Goal: Task Accomplishment & Management: Manage account settings

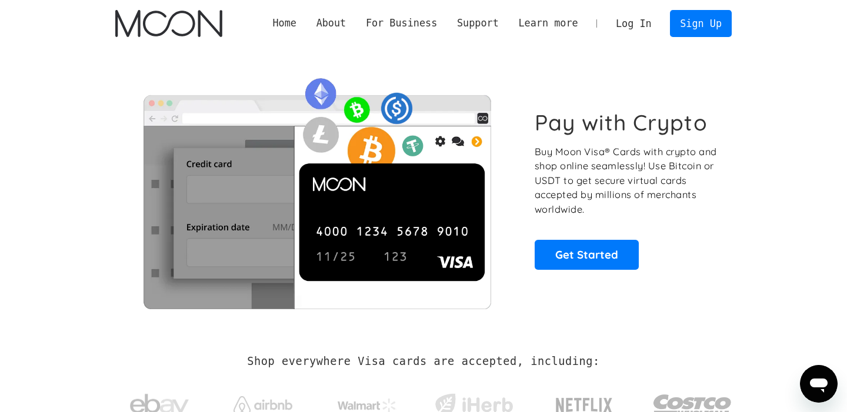
click at [630, 24] on link "Log In" at bounding box center [633, 24] width 55 height 26
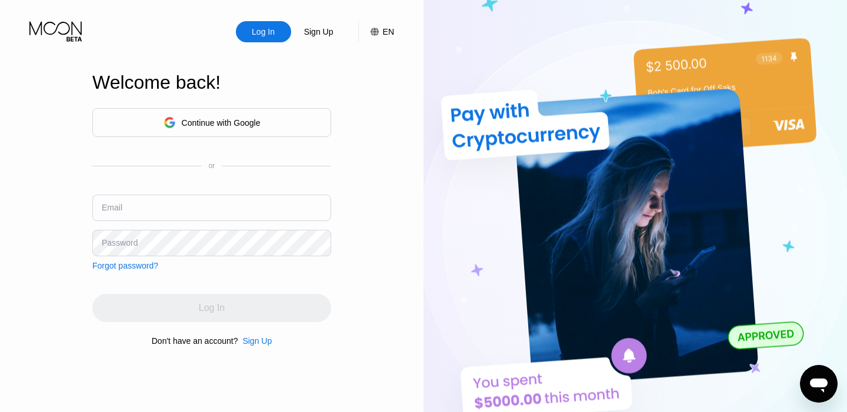
click at [179, 204] on input "text" at bounding box center [211, 208] width 239 height 26
click at [170, 206] on input "text" at bounding box center [211, 208] width 239 height 26
type input "vassili"
click at [175, 123] on div "Continue with Google" at bounding box center [211, 122] width 97 height 18
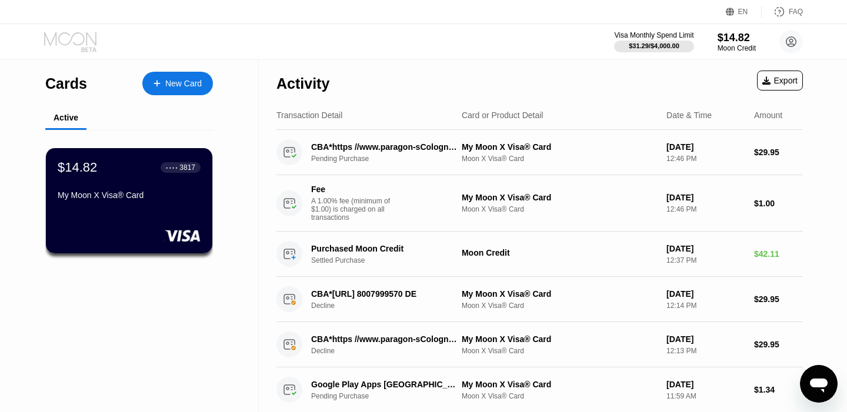
click at [66, 40] on icon at bounding box center [71, 42] width 55 height 21
click at [78, 38] on icon at bounding box center [71, 42] width 55 height 21
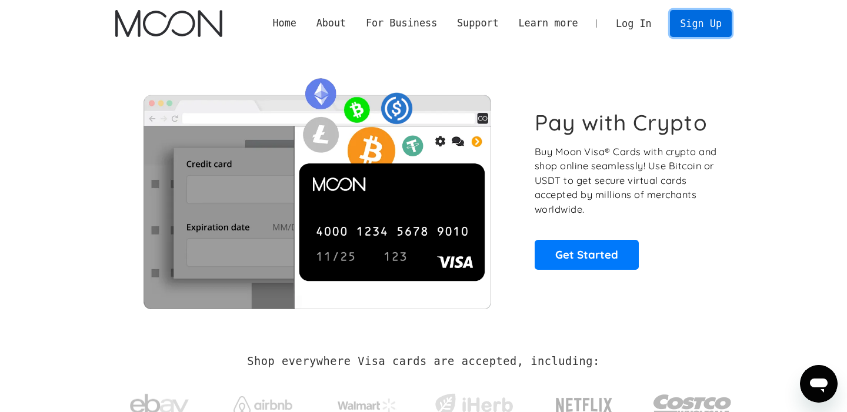
click at [696, 31] on link "Sign Up" at bounding box center [700, 23] width 61 height 26
click at [620, 28] on link "Log In" at bounding box center [633, 24] width 55 height 26
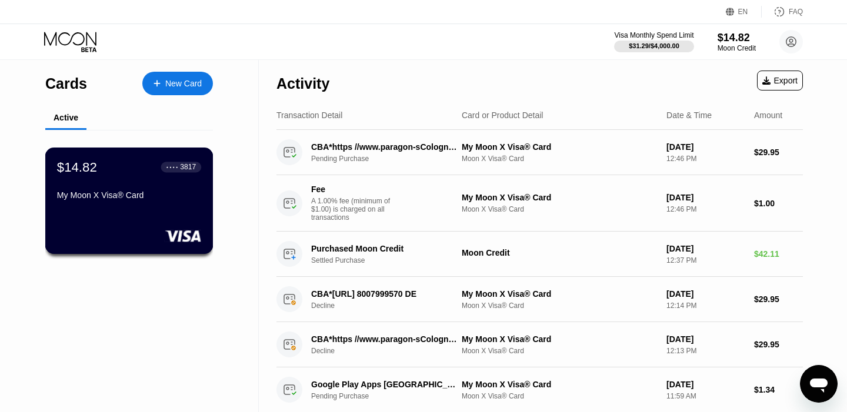
click at [132, 197] on div "My Moon X Visa® Card" at bounding box center [129, 195] width 144 height 9
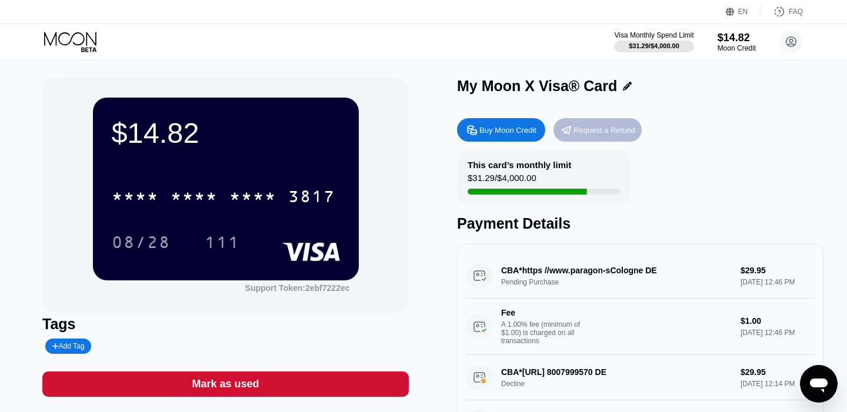
click at [604, 131] on div "Request a Refund" at bounding box center [604, 130] width 62 height 10
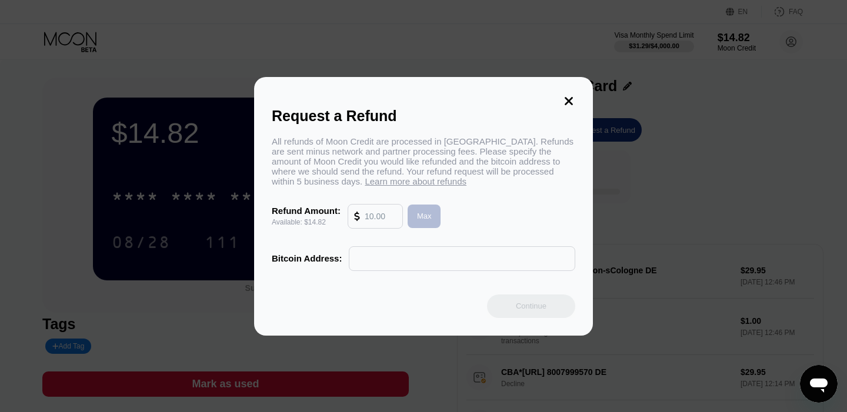
click at [433, 215] on div "Max" at bounding box center [424, 217] width 34 height 24
type input "14.82"
click at [395, 257] on input "text" at bounding box center [461, 259] width 213 height 24
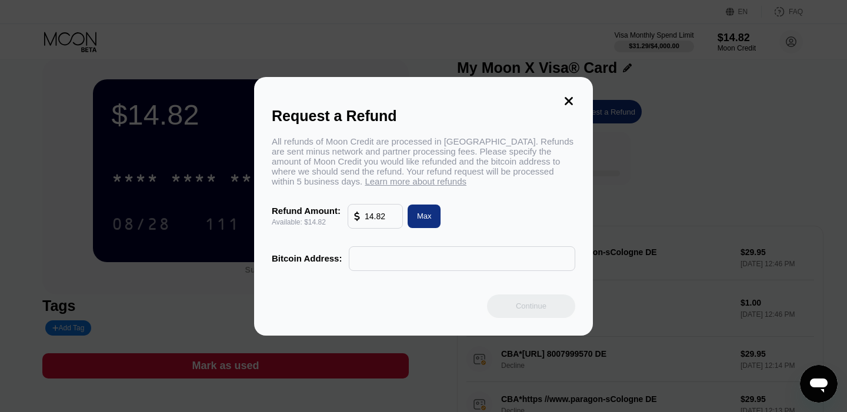
scroll to position [18, 0]
paste input "1HLJywQb69wHk5SVvxi5FAhXT7zY5RHLYo"
type input "1HLJywQb69wHk5SVvxi5FAhXT7zY5RHLYo"
click at [523, 306] on div "Continue" at bounding box center [531, 306] width 31 height 10
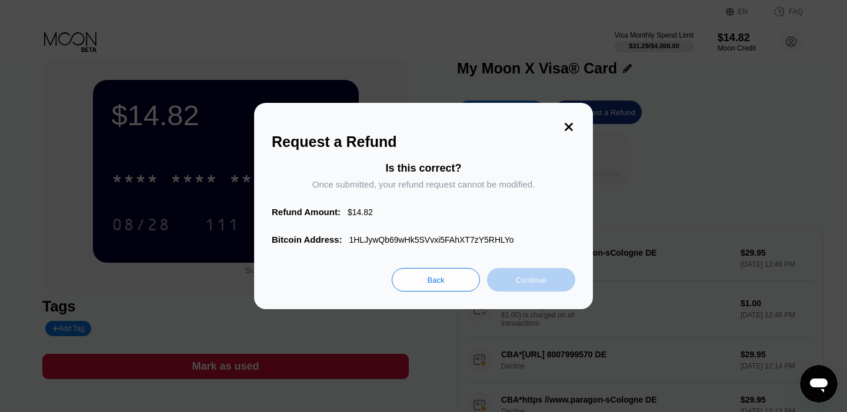
click at [518, 280] on div "Continue" at bounding box center [531, 280] width 31 height 10
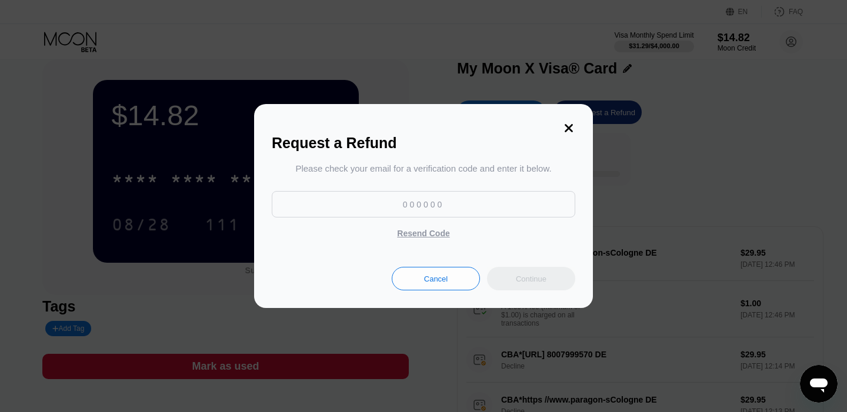
click at [402, 204] on input at bounding box center [423, 204] width 303 height 26
paste input "628747"
type input "628747"
click at [526, 283] on div "Continue" at bounding box center [531, 279] width 31 height 10
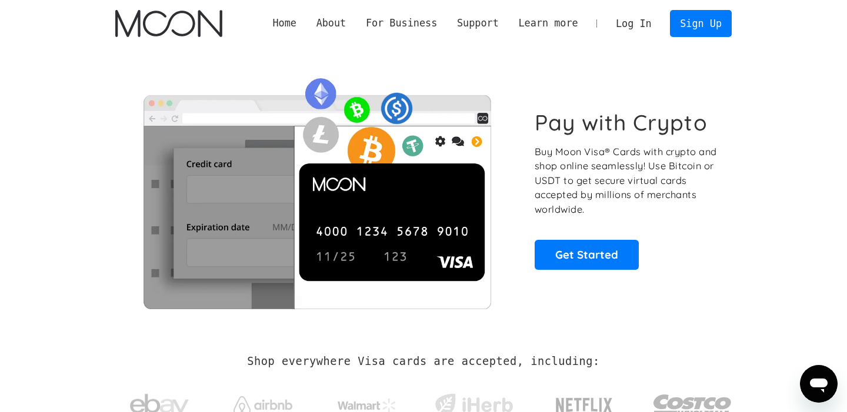
click at [621, 29] on link "Log In" at bounding box center [633, 24] width 55 height 26
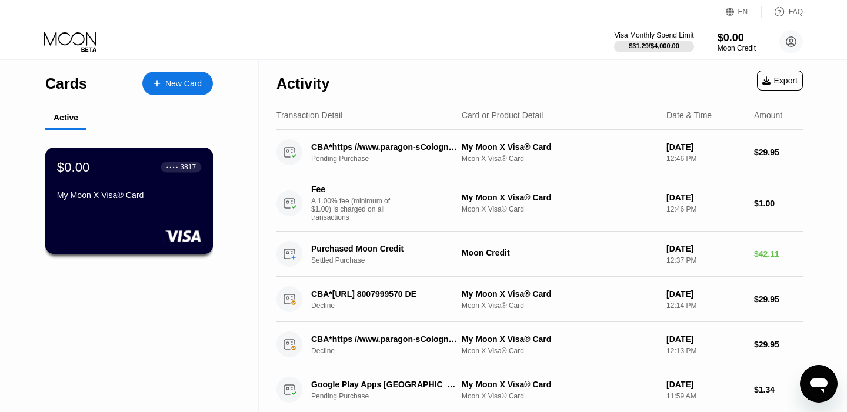
click at [151, 185] on div "$0.00 ● ● ● ● 3817 My Moon X Visa® Card" at bounding box center [129, 181] width 144 height 45
